Goal: Book appointment/travel/reservation

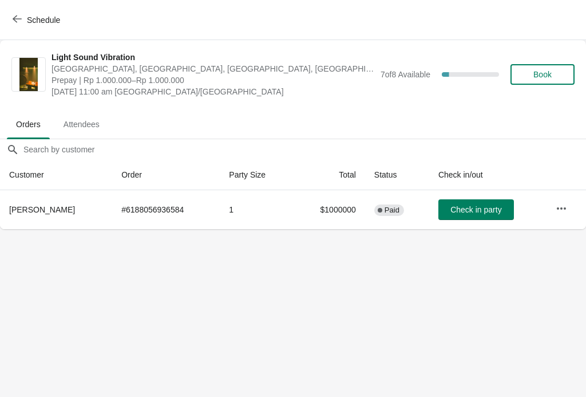
click at [14, 10] on button "Schedule" at bounding box center [38, 20] width 64 height 21
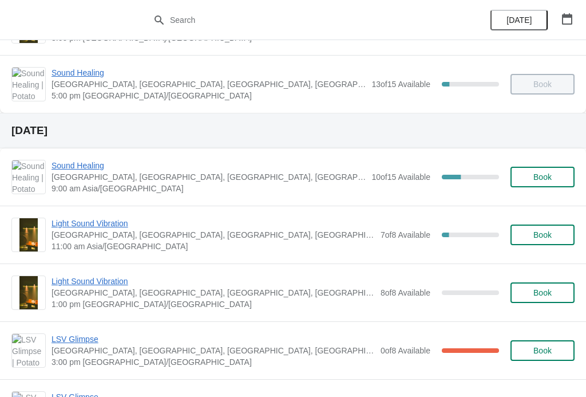
scroll to position [281, 0]
click at [92, 167] on span "Sound Healing" at bounding box center [208, 165] width 314 height 11
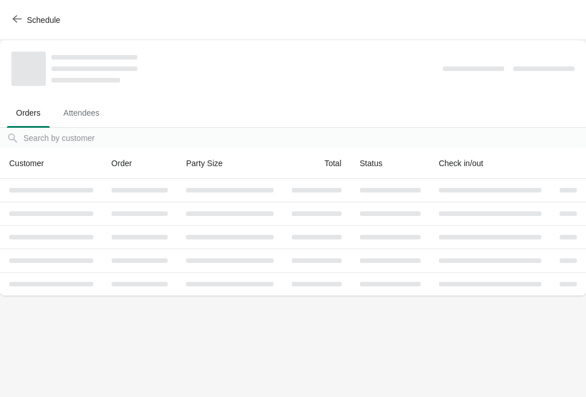
scroll to position [0, 0]
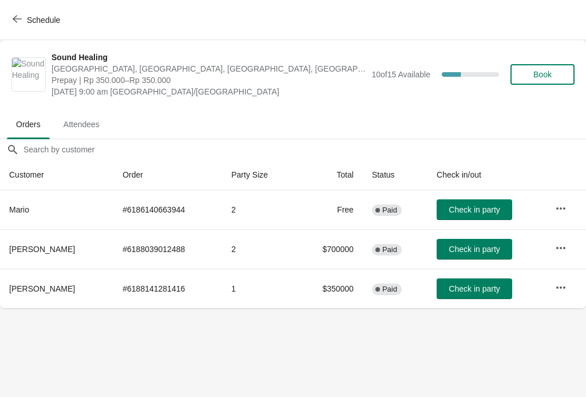
click at [544, 83] on button "Book" at bounding box center [542, 74] width 64 height 21
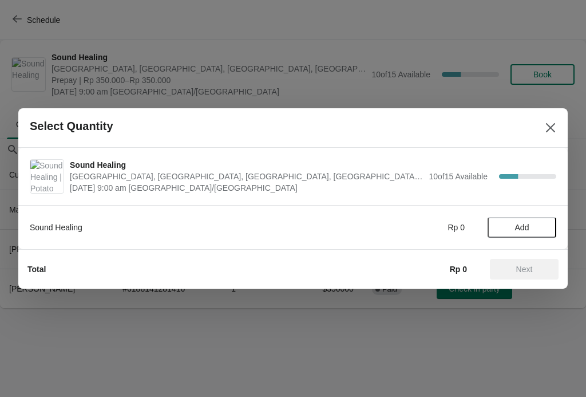
click at [522, 236] on button "Add" at bounding box center [522, 227] width 69 height 21
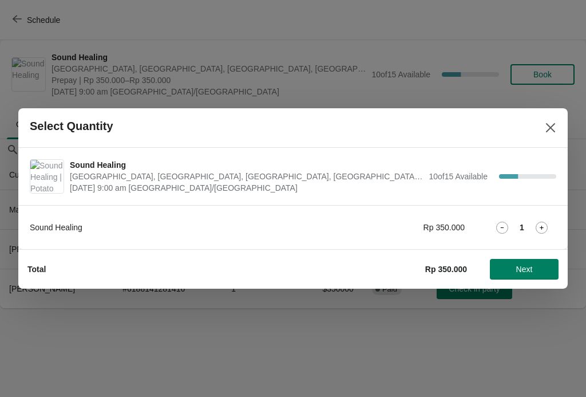
click at [524, 267] on span "Next" at bounding box center [524, 268] width 17 height 9
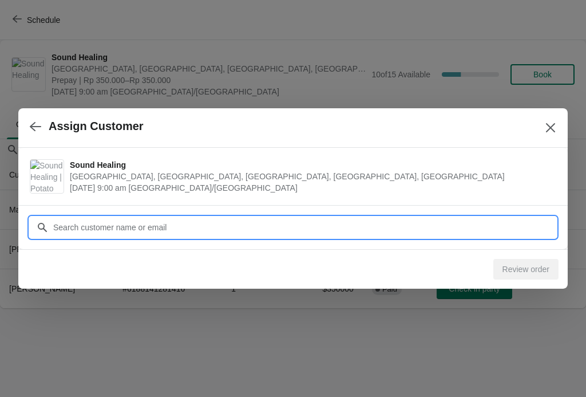
click at [91, 217] on input "Customer" at bounding box center [305, 227] width 504 height 21
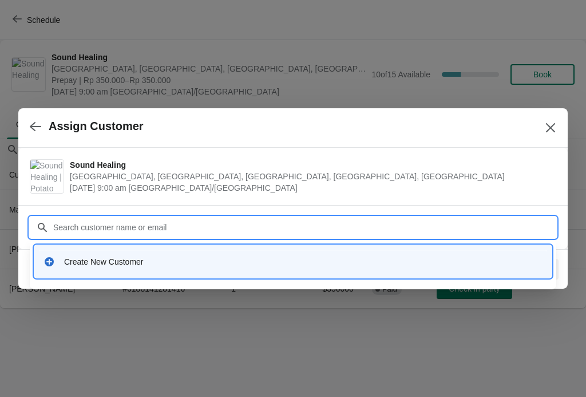
click at [168, 255] on div "Create New Customer" at bounding box center [293, 260] width 508 height 23
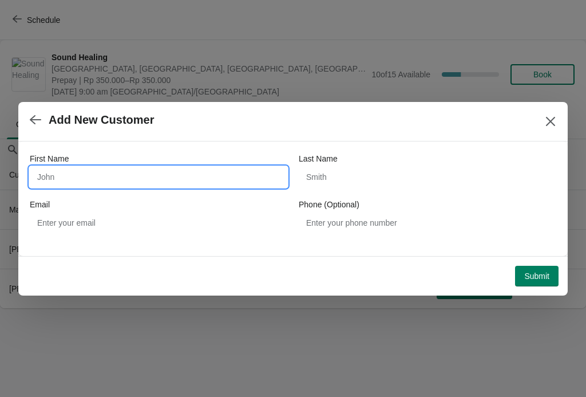
click at [101, 184] on input "First Name" at bounding box center [158, 177] width 257 height 21
type input "Dennisa"
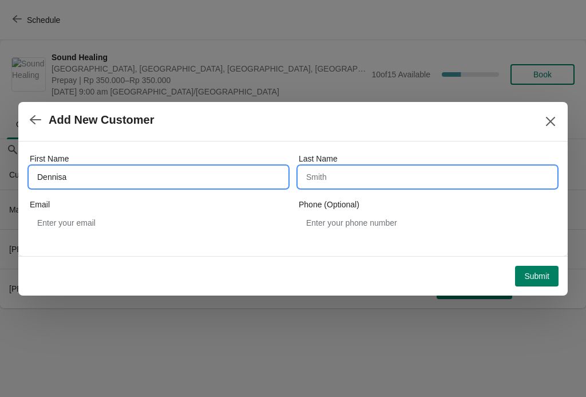
click at [401, 179] on input "Last Name" at bounding box center [427, 177] width 257 height 21
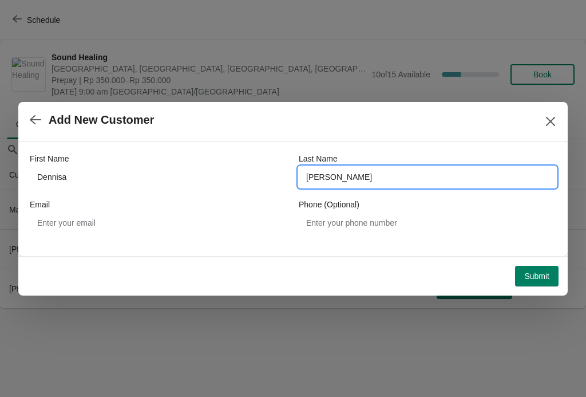
type input "Audrey"
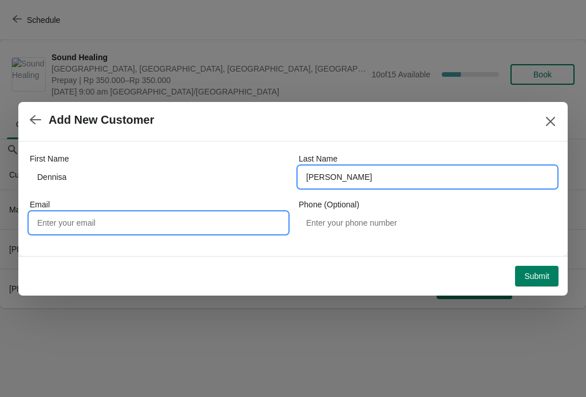
click at [199, 232] on input "Email" at bounding box center [158, 222] width 257 height 21
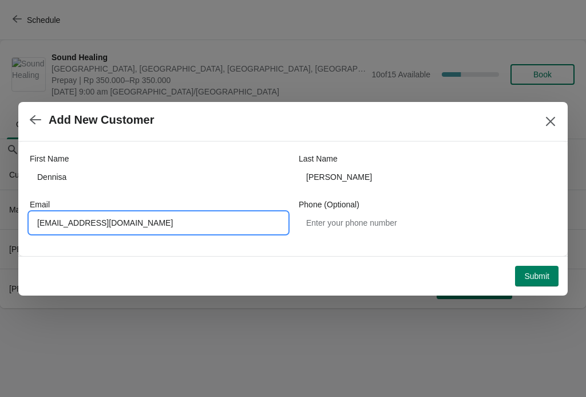
type input "Dennisaaudrey@yahoo.com"
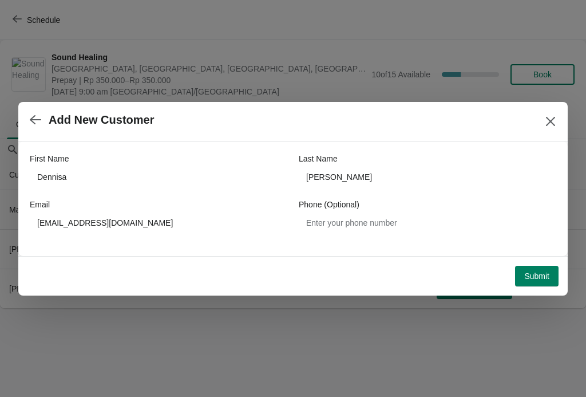
click at [533, 279] on span "Submit" at bounding box center [536, 275] width 25 height 9
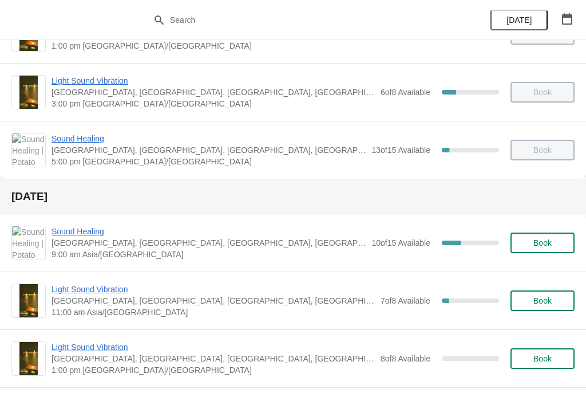
scroll to position [233, 0]
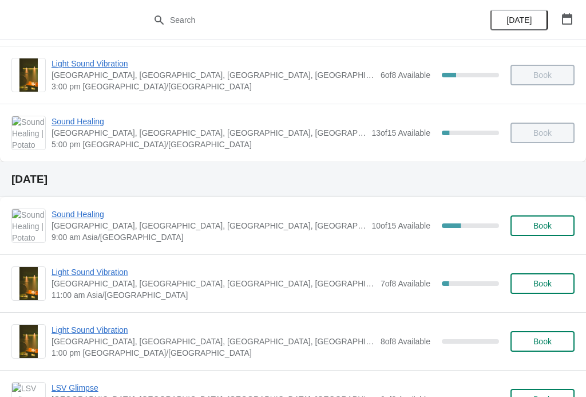
click at [93, 219] on span "Sound Healing" at bounding box center [208, 213] width 314 height 11
